Goal: Task Accomplishment & Management: Manage account settings

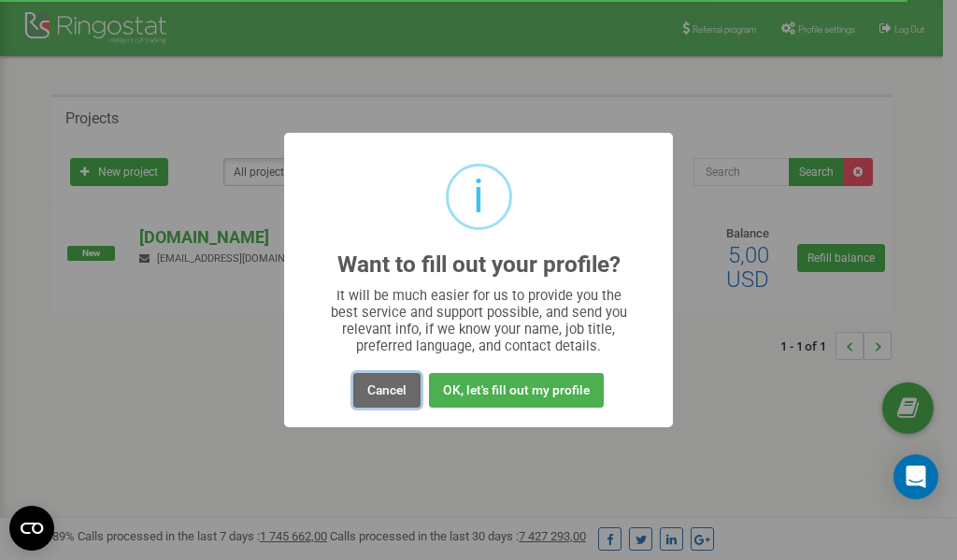
click at [377, 389] on button "Cancel" at bounding box center [386, 390] width 67 height 35
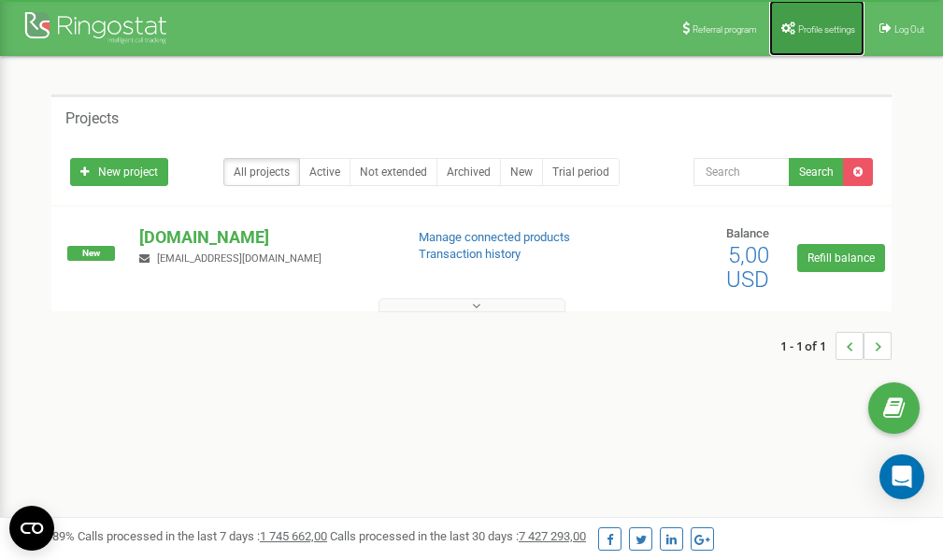
click at [819, 29] on span "Profile settings" at bounding box center [826, 29] width 57 height 10
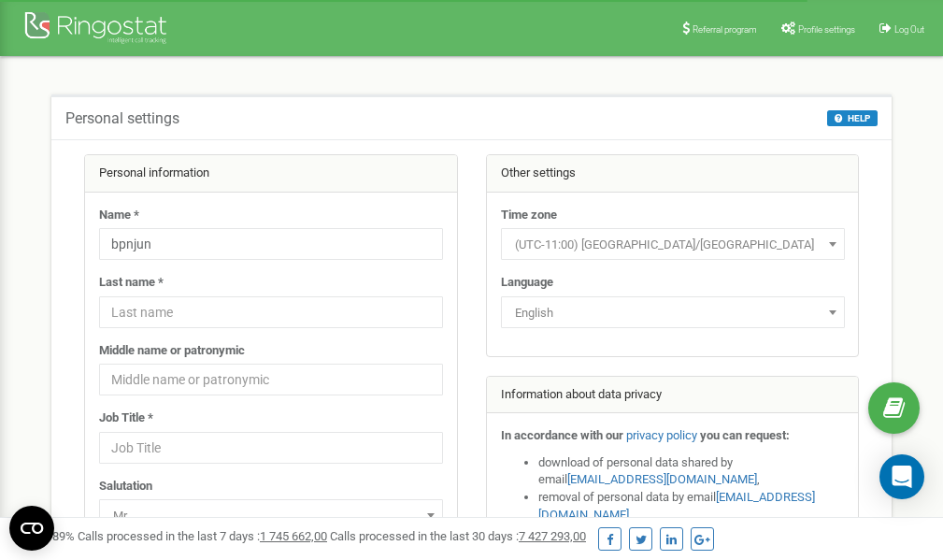
scroll to position [93, 0]
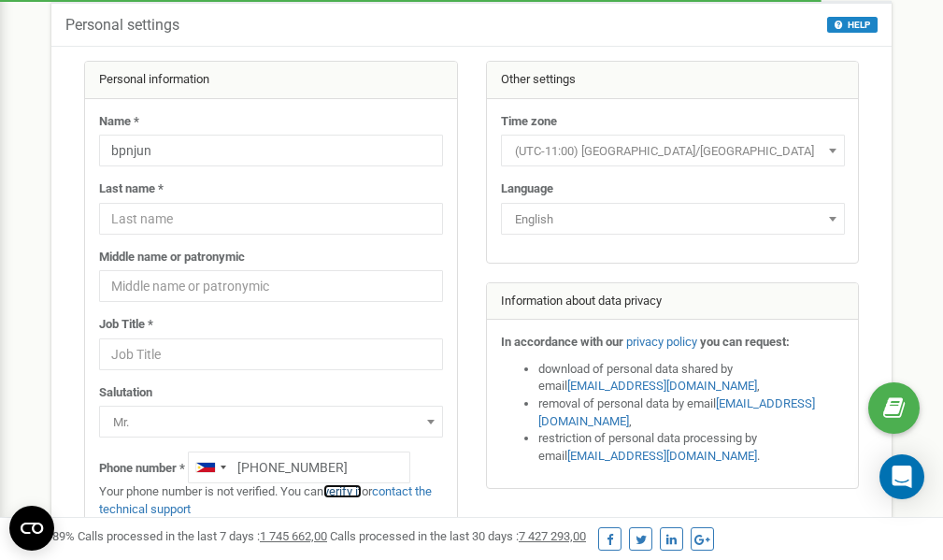
click at [352, 493] on link "verify it" at bounding box center [343, 491] width 38 height 14
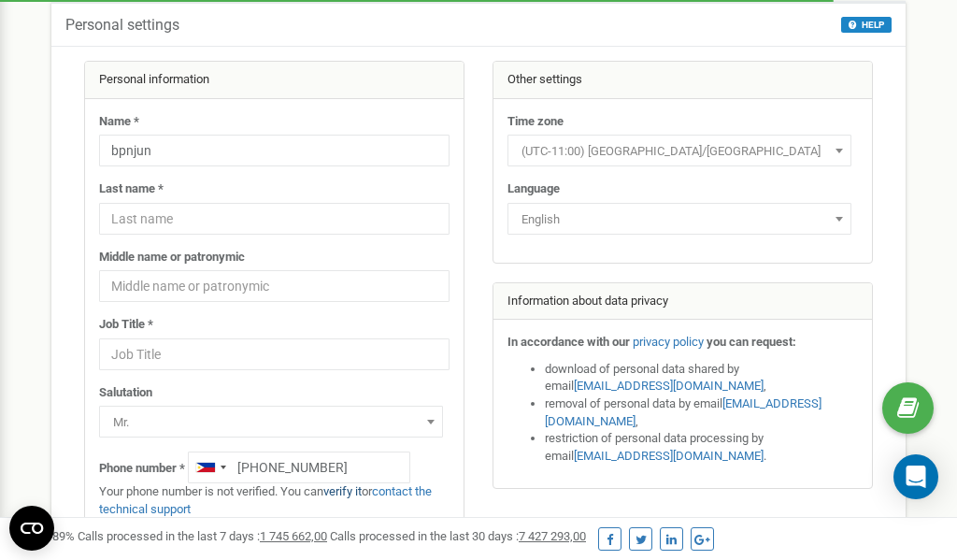
scroll to position [0, 0]
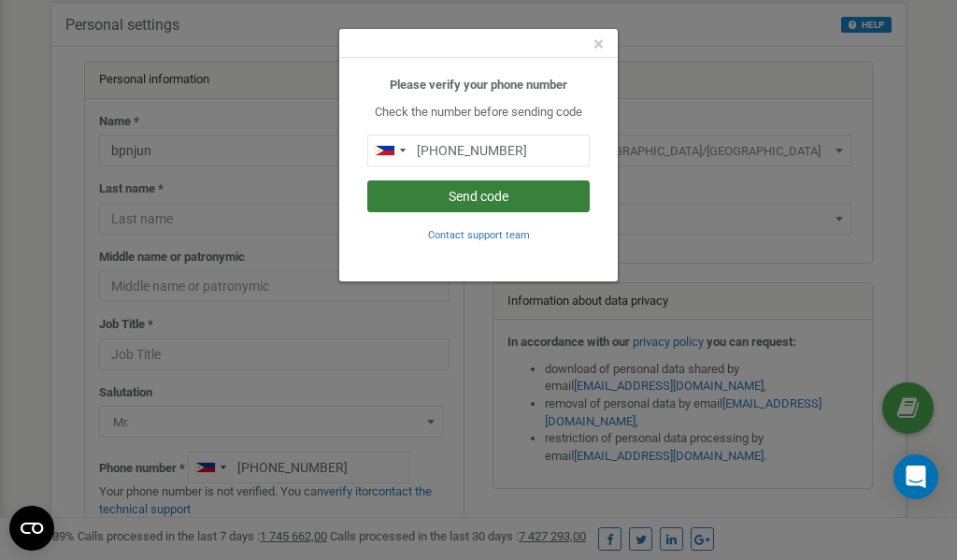
click at [481, 192] on button "Send code" at bounding box center [478, 196] width 223 height 32
